Goal: Go to known website: Go to known website

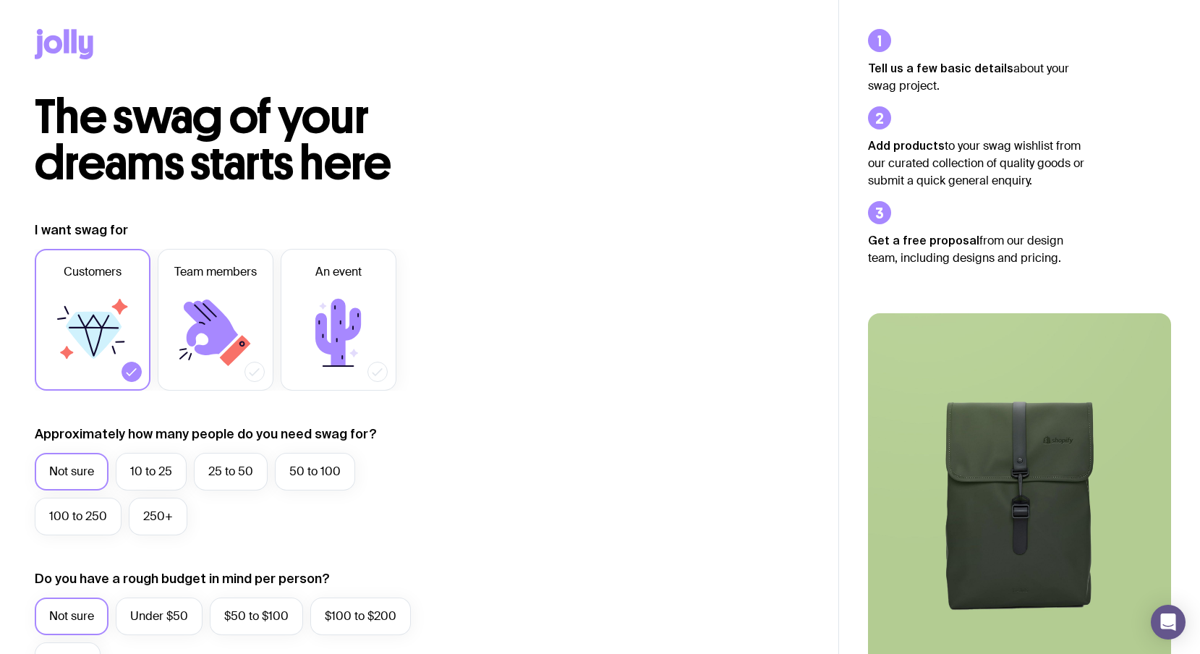
click at [67, 40] on icon at bounding box center [66, 41] width 5 height 24
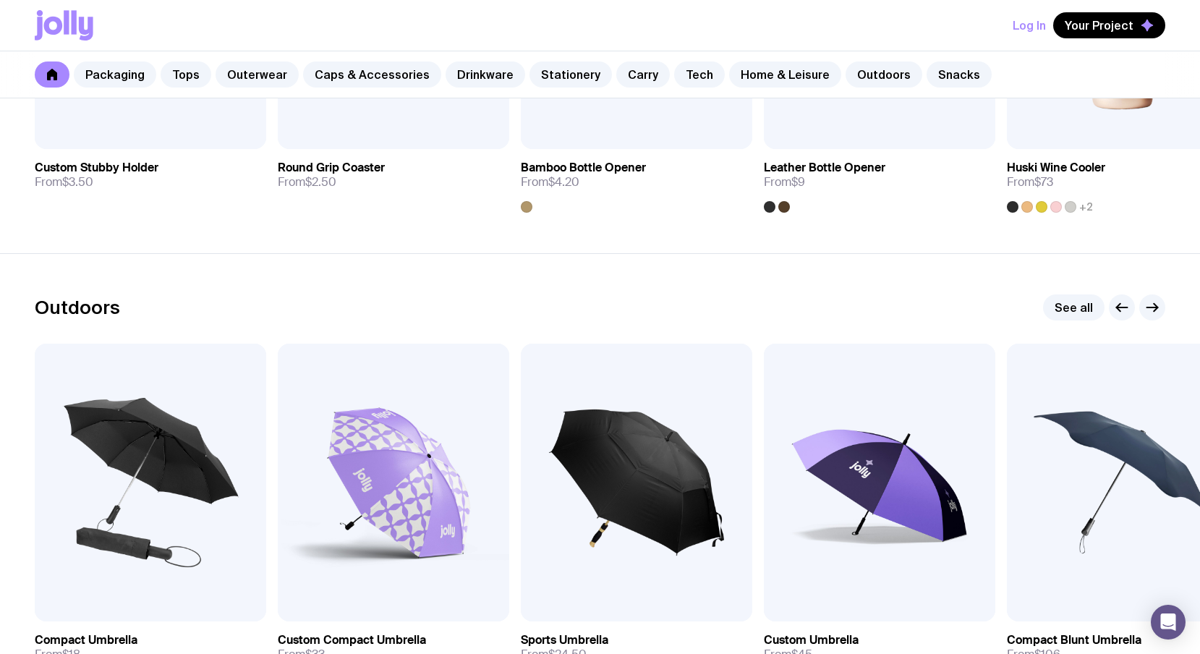
scroll to position [4996, 0]
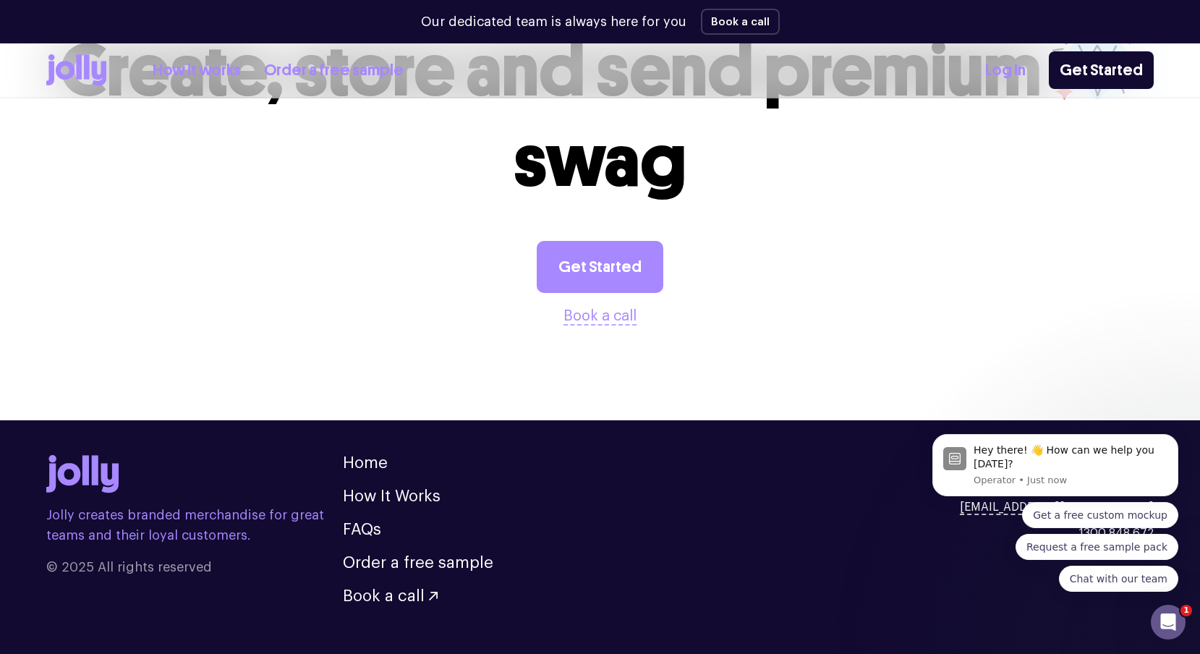
click at [1170, 621] on icon "Open Intercom Messenger" at bounding box center [1168, 622] width 24 height 24
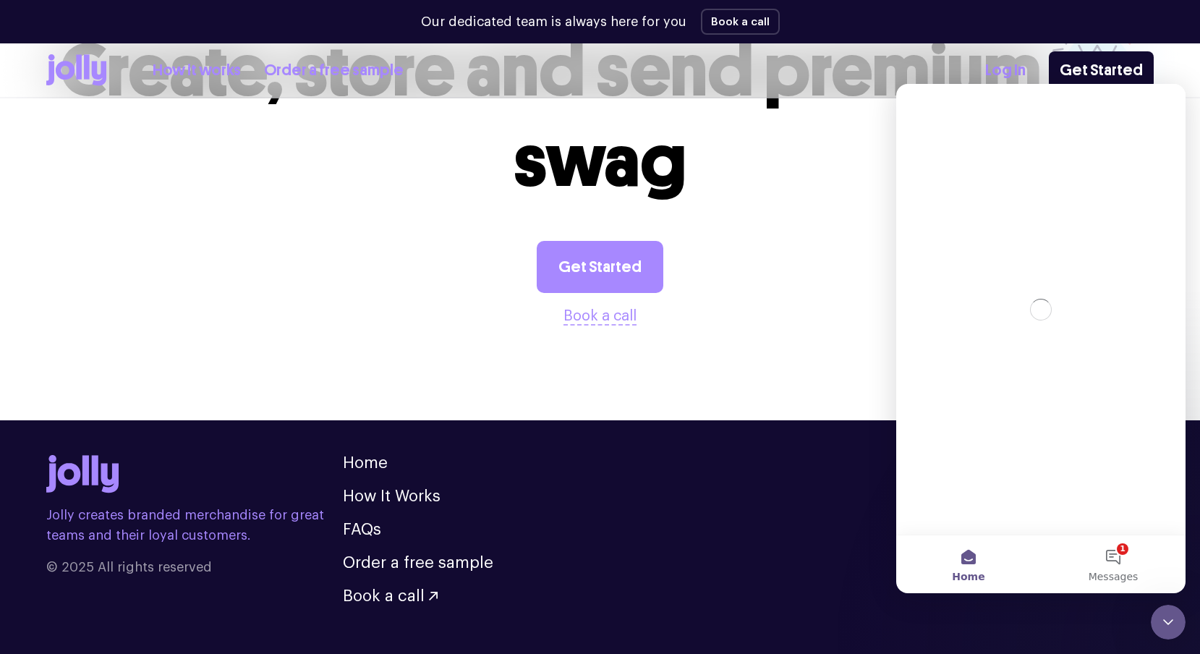
click at [1164, 623] on icon "Close Intercom Messenger" at bounding box center [1167, 621] width 17 height 17
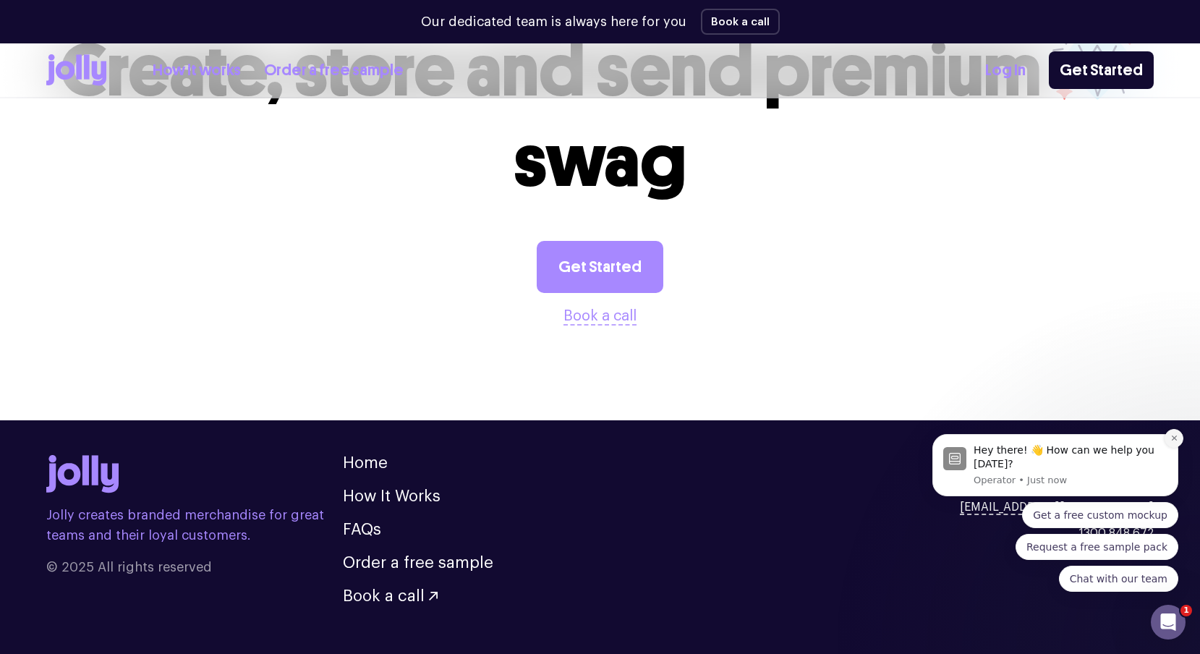
click at [1176, 438] on icon "Dismiss notification" at bounding box center [1174, 438] width 8 height 8
